Goal: Task Accomplishment & Management: Use online tool/utility

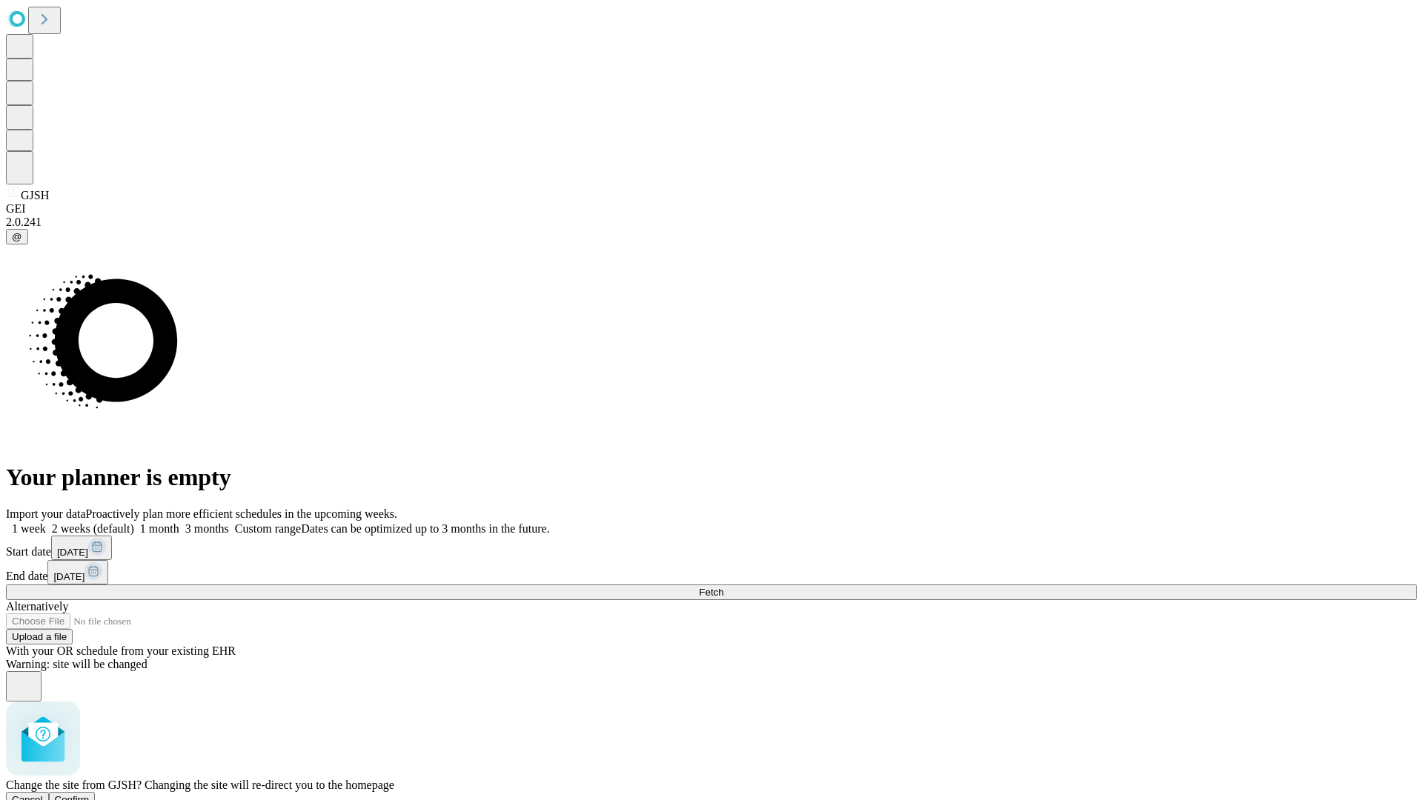
click at [90, 794] on span "Confirm" at bounding box center [72, 799] width 35 height 11
click at [46, 522] on label "1 week" at bounding box center [26, 528] width 40 height 13
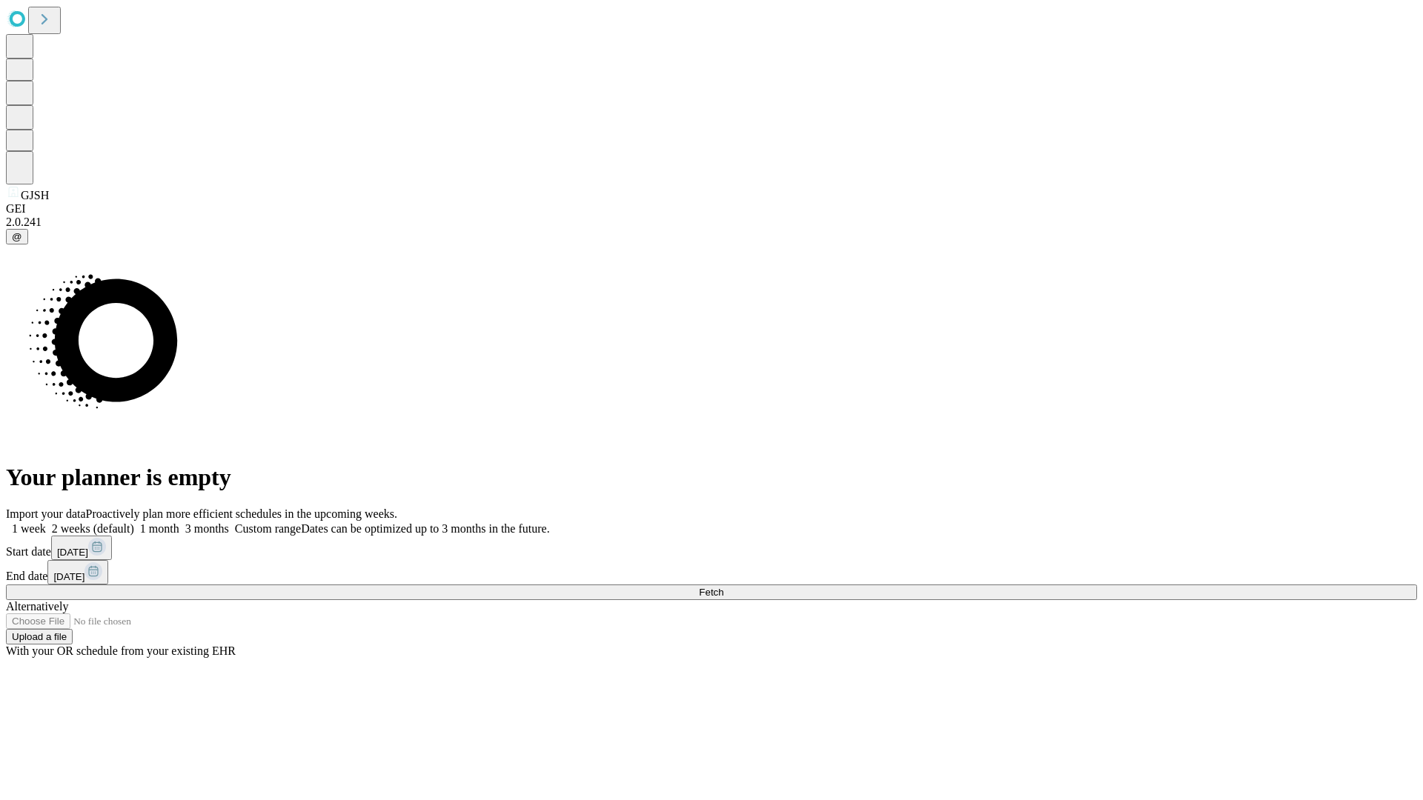
click at [723, 587] on span "Fetch" at bounding box center [711, 592] width 24 height 11
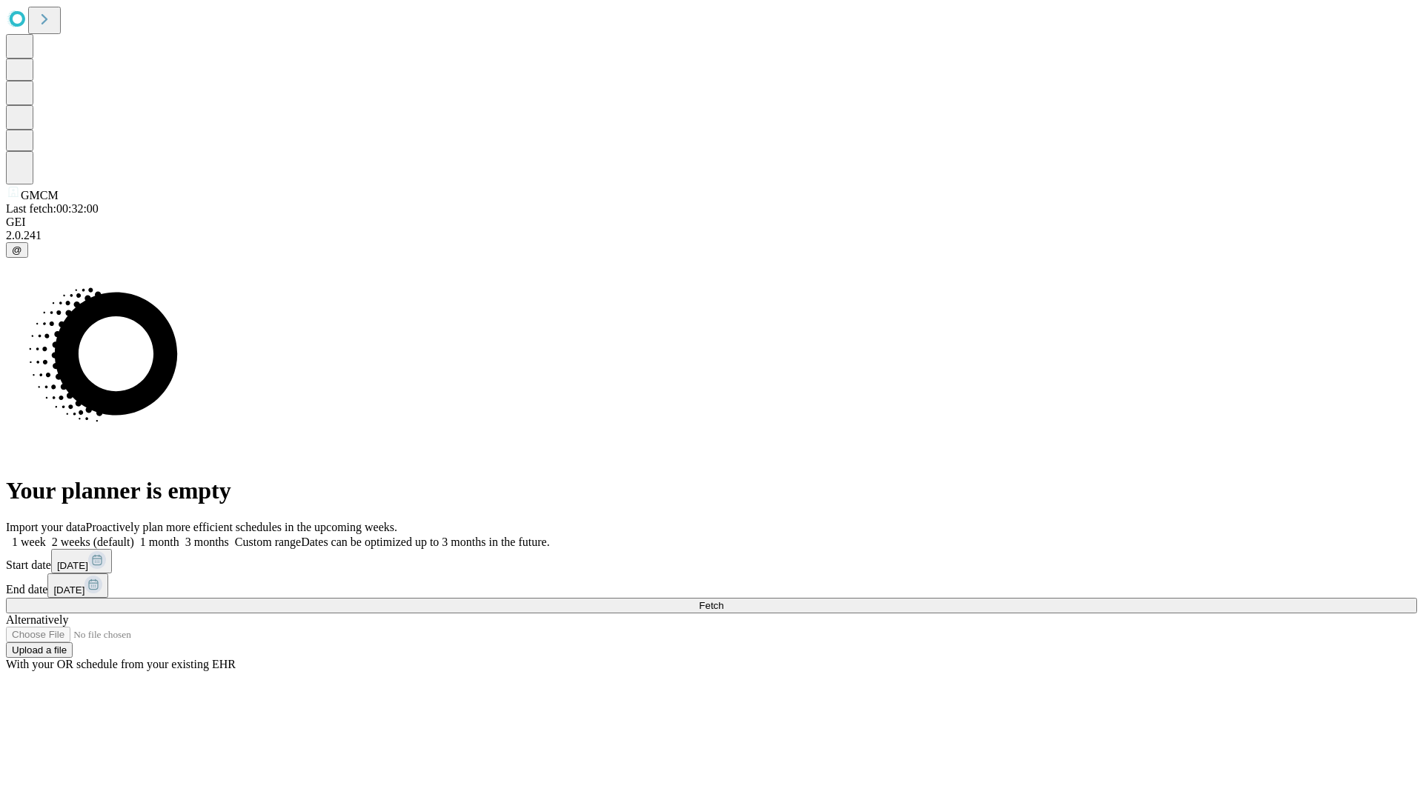
click at [46, 536] on label "1 week" at bounding box center [26, 542] width 40 height 13
click at [723, 600] on span "Fetch" at bounding box center [711, 605] width 24 height 11
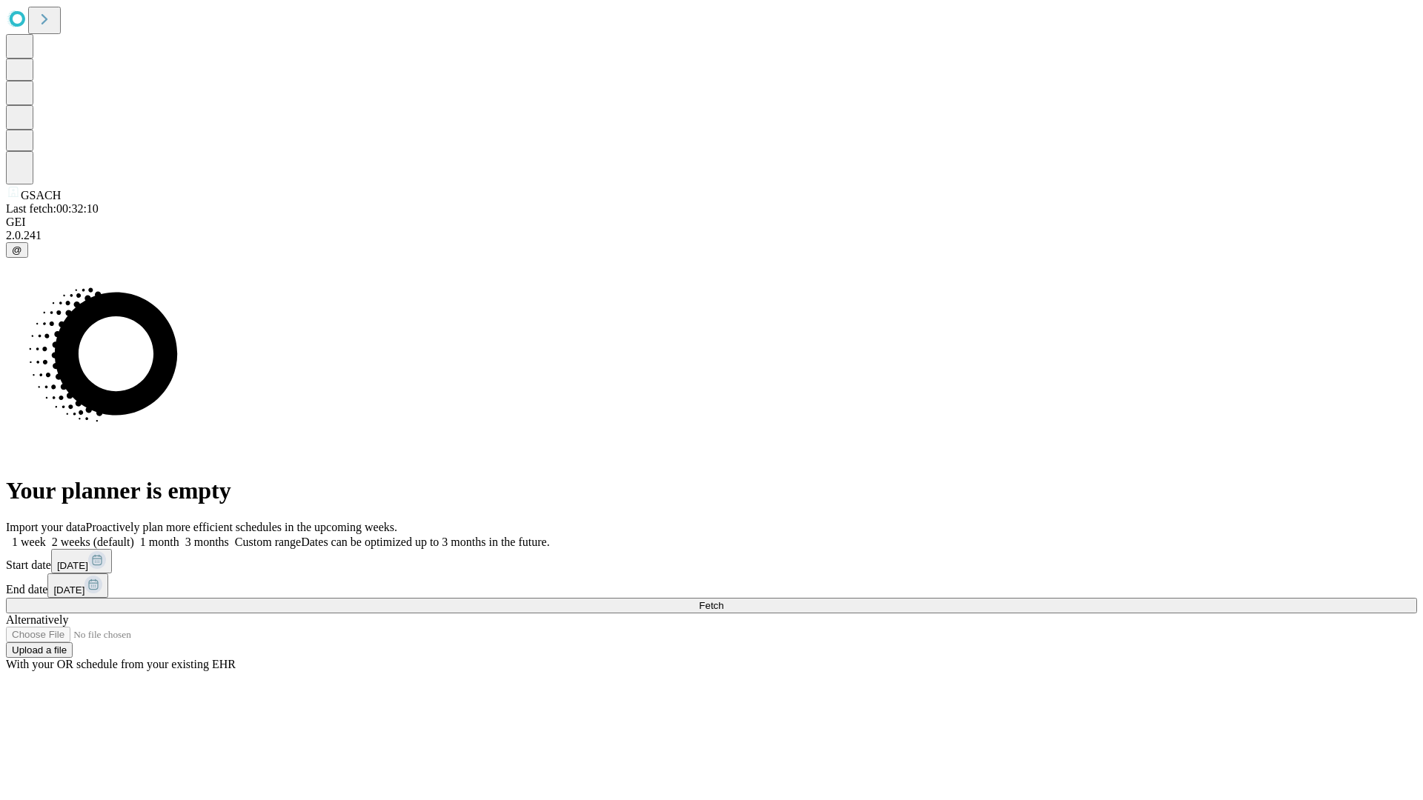
click at [723, 600] on span "Fetch" at bounding box center [711, 605] width 24 height 11
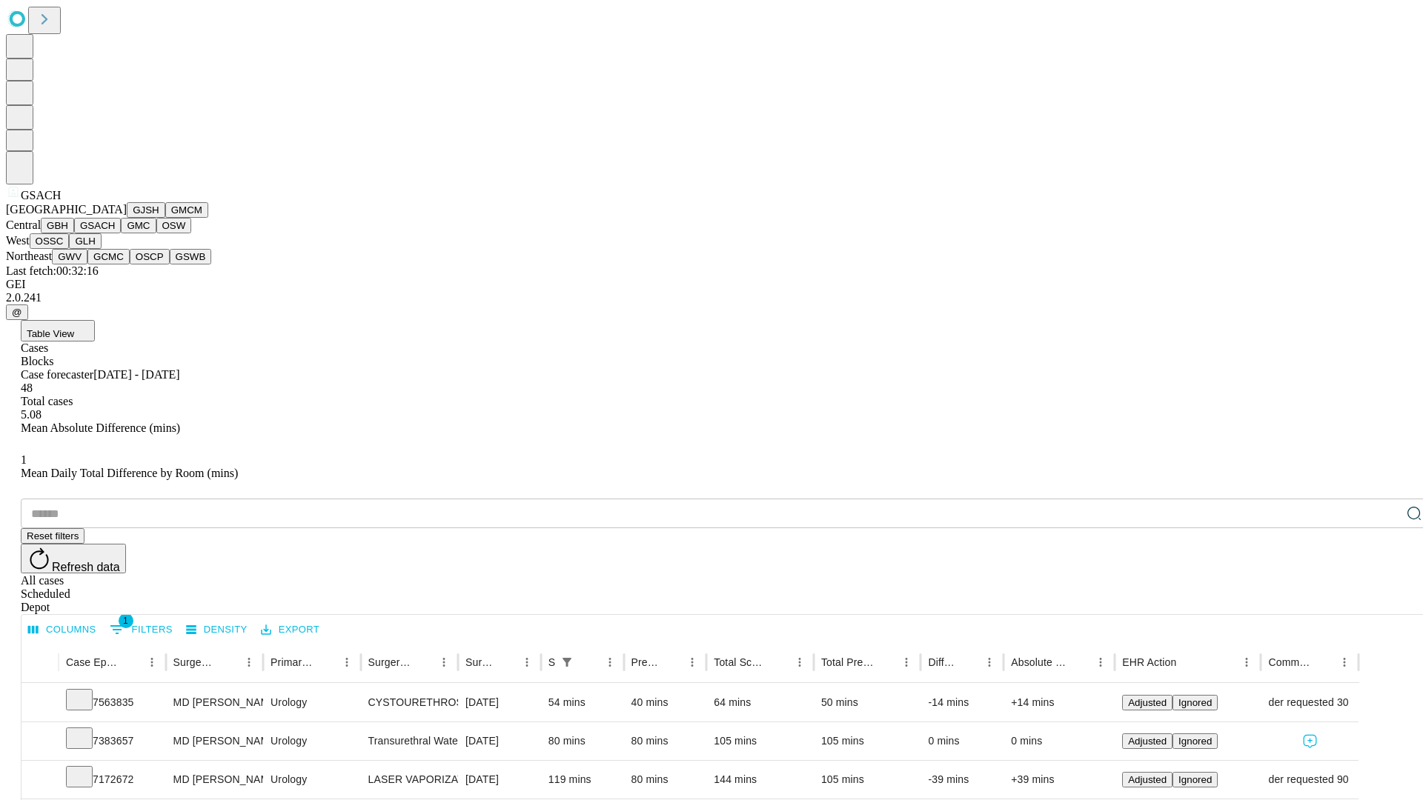
click at [121, 233] on button "GMC" at bounding box center [138, 226] width 35 height 16
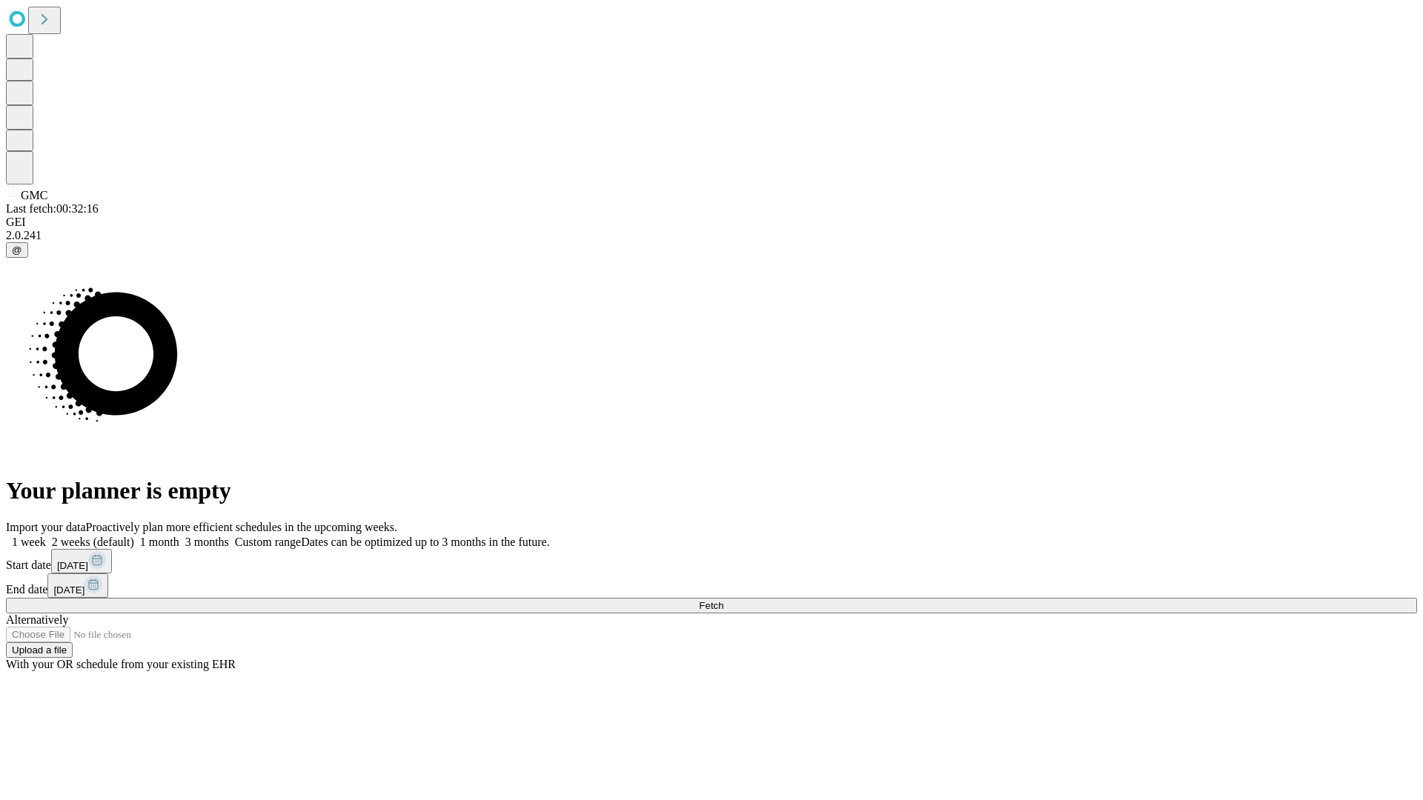
click at [46, 536] on label "1 week" at bounding box center [26, 542] width 40 height 13
click at [723, 600] on span "Fetch" at bounding box center [711, 605] width 24 height 11
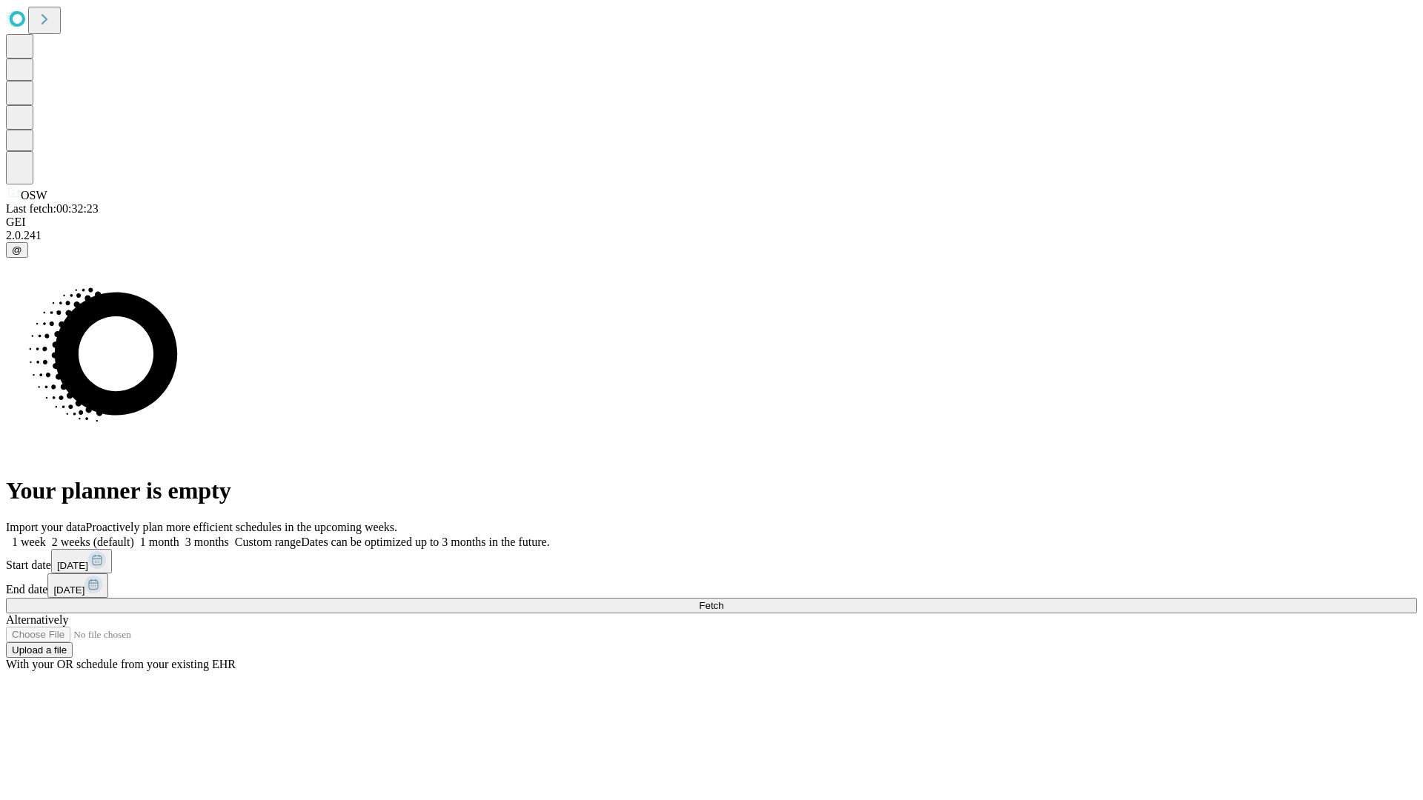
click at [723, 600] on span "Fetch" at bounding box center [711, 605] width 24 height 11
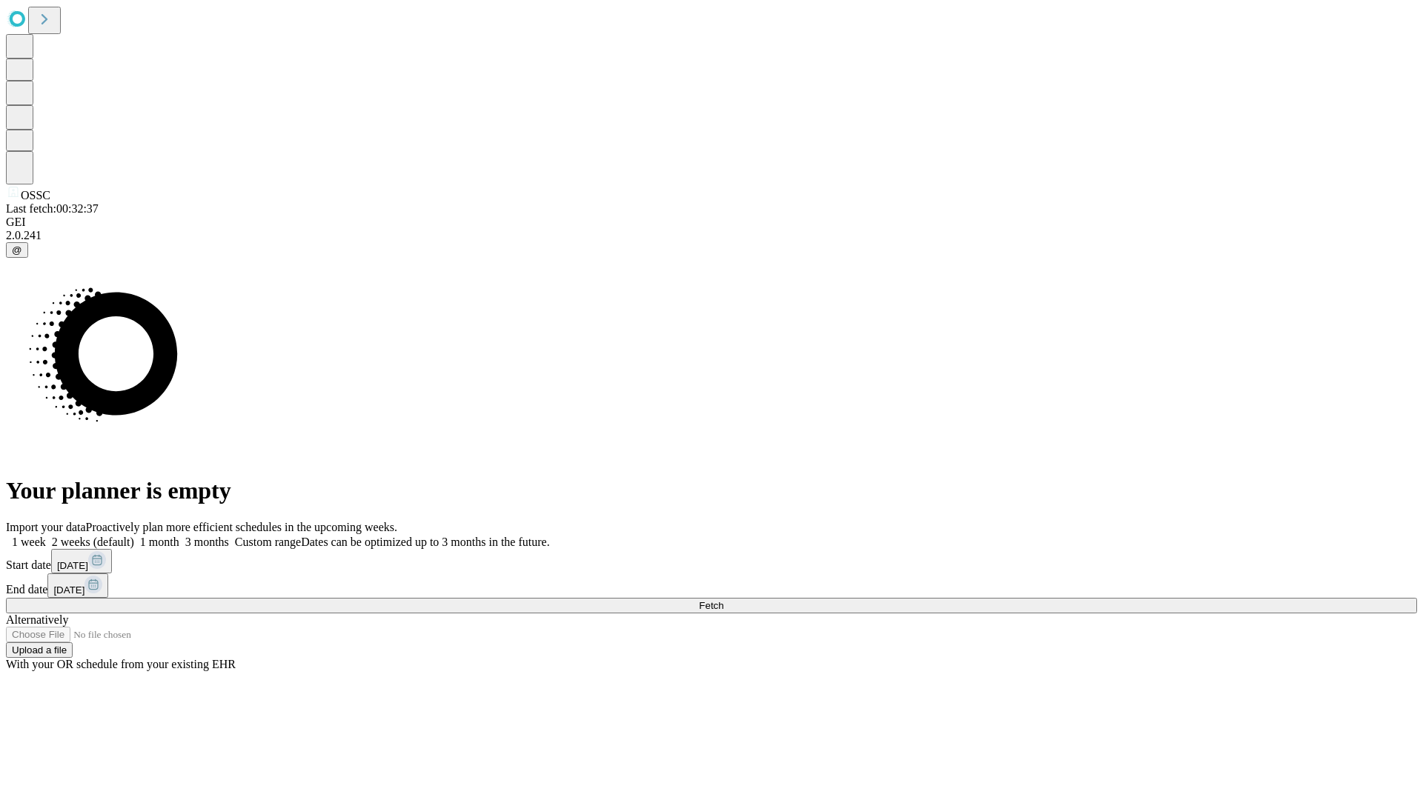
click at [46, 536] on label "1 week" at bounding box center [26, 542] width 40 height 13
click at [723, 600] on span "Fetch" at bounding box center [711, 605] width 24 height 11
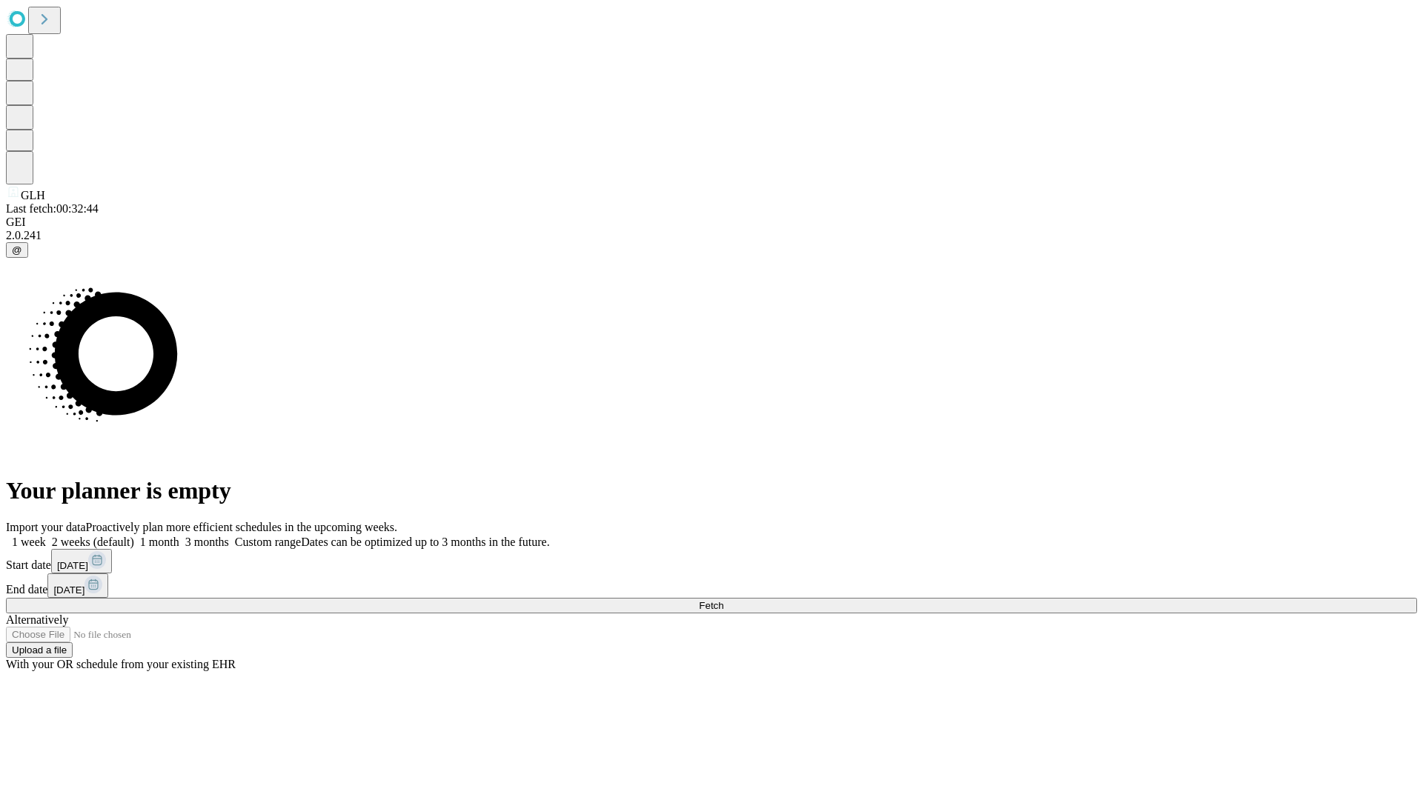
click at [46, 536] on label "1 week" at bounding box center [26, 542] width 40 height 13
click at [723, 600] on span "Fetch" at bounding box center [711, 605] width 24 height 11
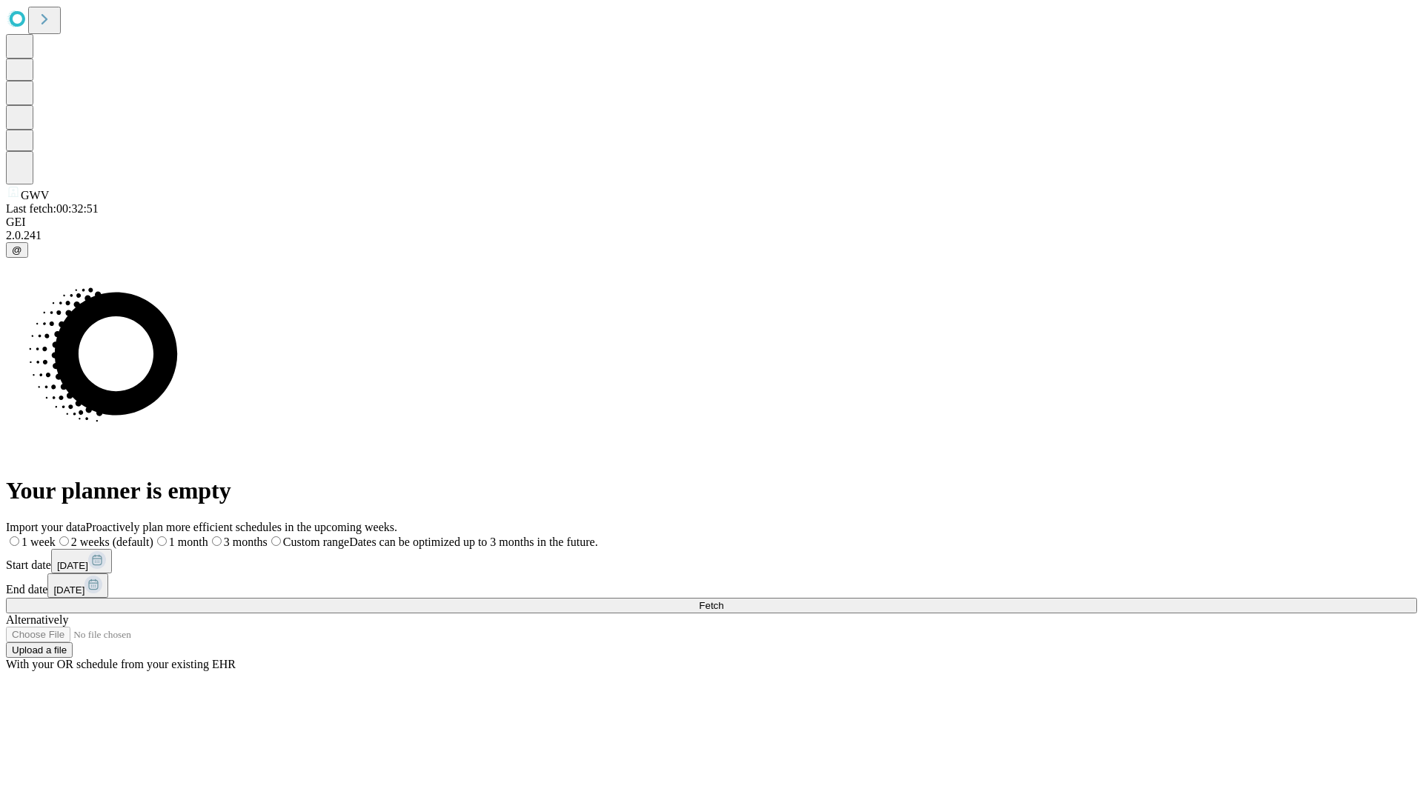
click at [56, 536] on label "1 week" at bounding box center [31, 542] width 50 height 13
click at [723, 600] on span "Fetch" at bounding box center [711, 605] width 24 height 11
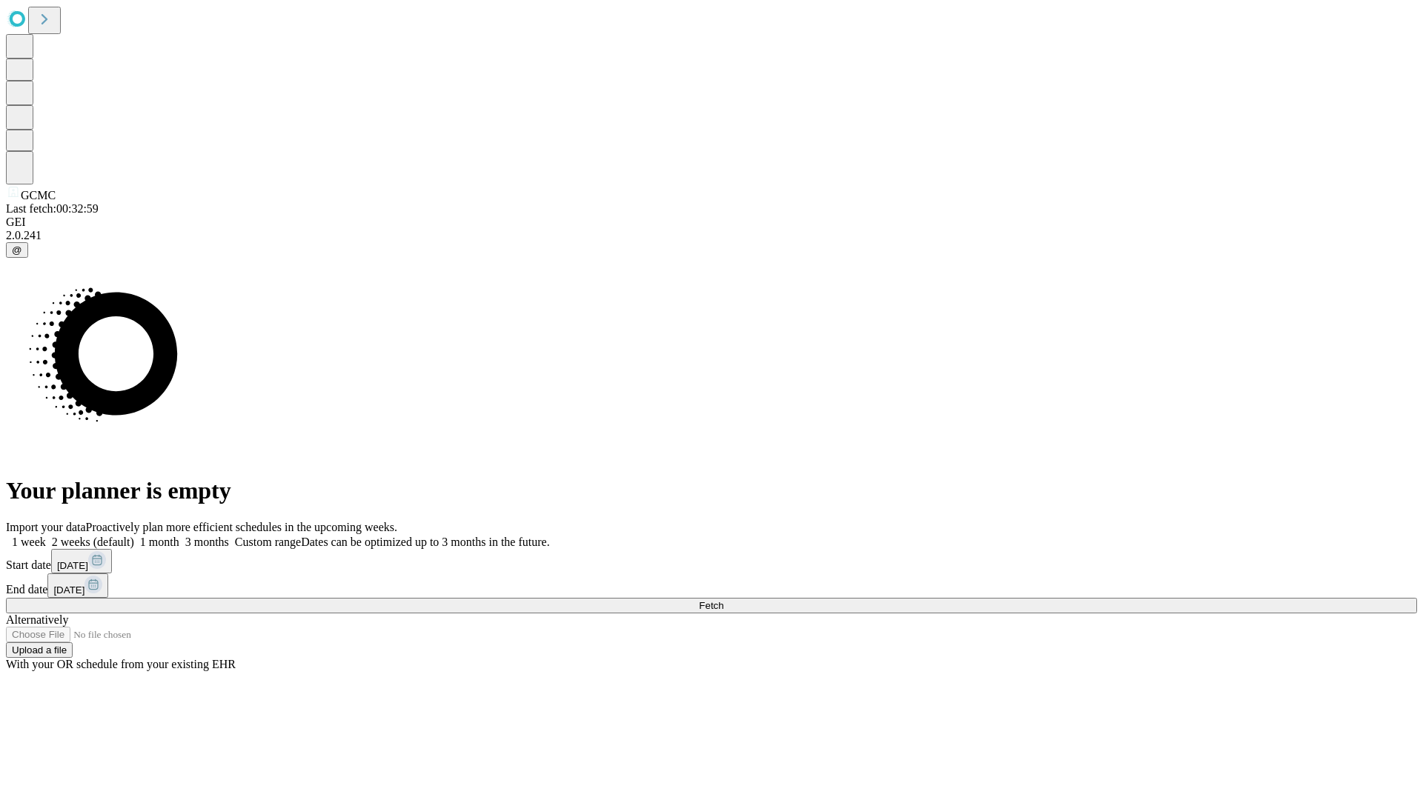
click at [46, 536] on label "1 week" at bounding box center [26, 542] width 40 height 13
click at [723, 600] on span "Fetch" at bounding box center [711, 605] width 24 height 11
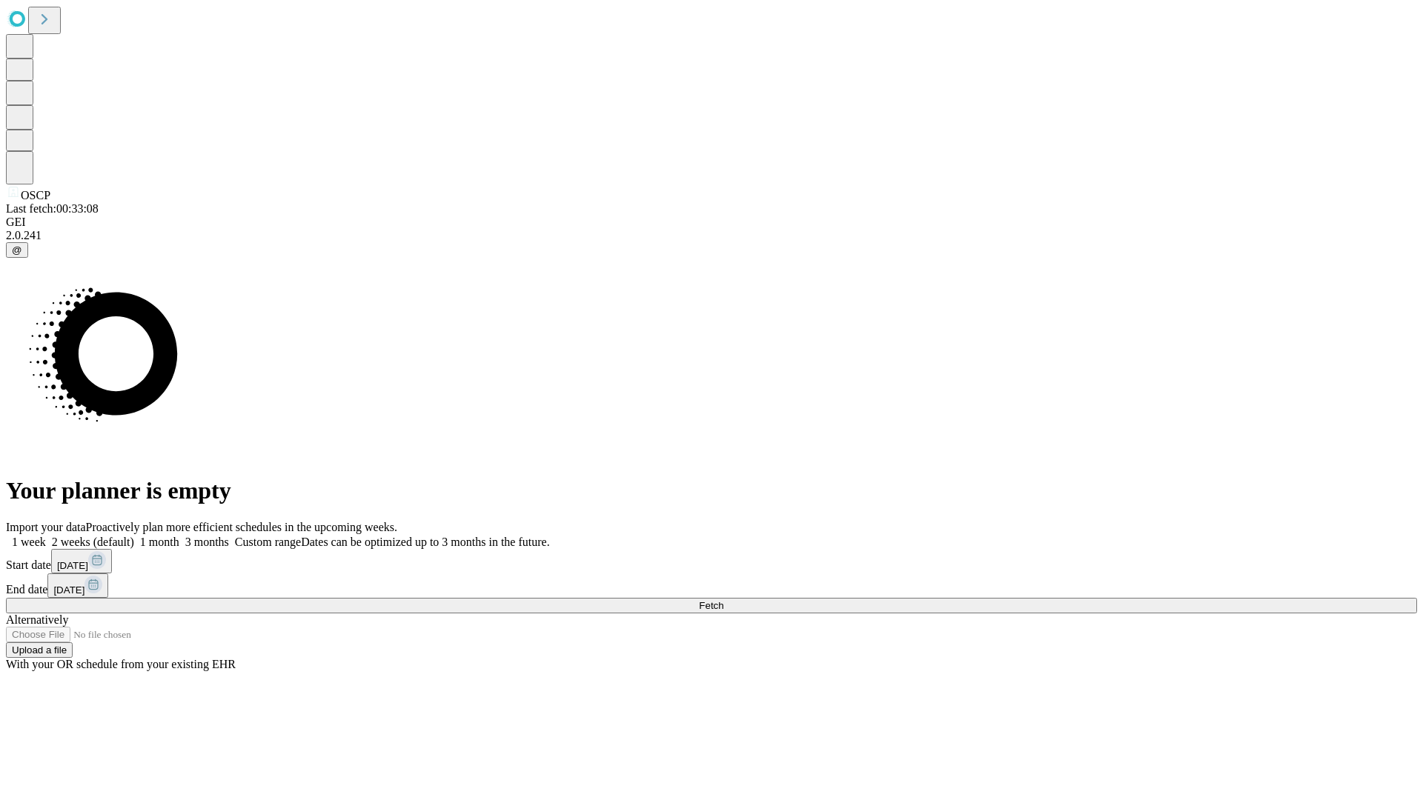
click at [46, 536] on label "1 week" at bounding box center [26, 542] width 40 height 13
click at [723, 600] on span "Fetch" at bounding box center [711, 605] width 24 height 11
